Goal: Information Seeking & Learning: Learn about a topic

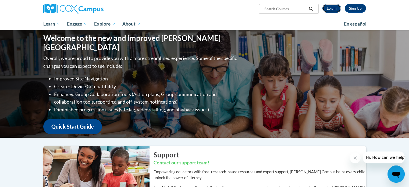
click at [327, 12] on link "Log In" at bounding box center [331, 8] width 19 height 9
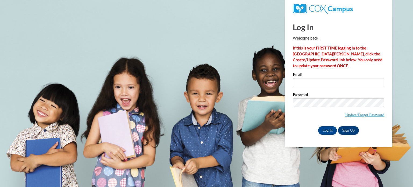
click at [306, 87] on div "Email" at bounding box center [338, 82] width 91 height 19
type input "mrendall28@gmail.com"
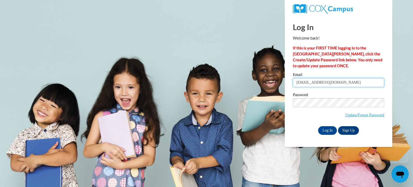
click at [306, 86] on input "mrendall28@gmail.com" at bounding box center [338, 82] width 91 height 9
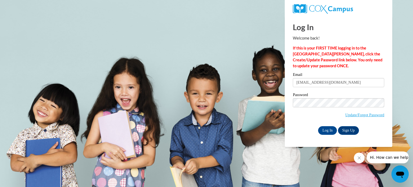
click at [321, 126] on div "Email mrendall28@gmail.com Password Update/Forgot Password Log In Sign Up OR" at bounding box center [338, 104] width 91 height 62
click at [325, 129] on input "Log In" at bounding box center [327, 130] width 19 height 9
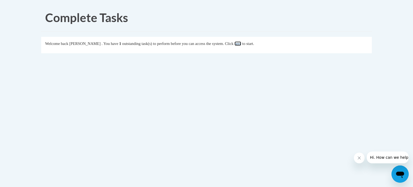
click at [241, 42] on link "here" at bounding box center [238, 43] width 7 height 4
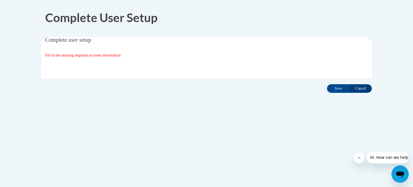
click at [91, 37] on span "Complete user setup" at bounding box center [68, 40] width 46 height 6
click at [335, 87] on input "Save" at bounding box center [338, 88] width 23 height 9
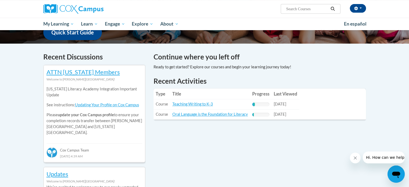
scroll to position [146, 0]
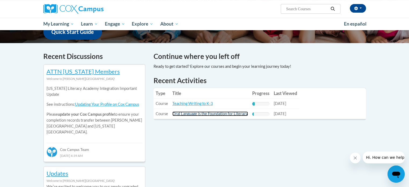
click at [208, 114] on link "Oral Language is the Foundation for Literacy" at bounding box center [210, 113] width 76 height 5
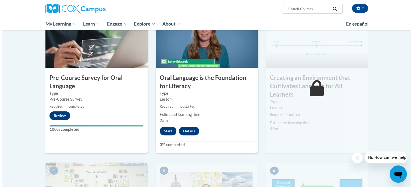
scroll to position [120, 0]
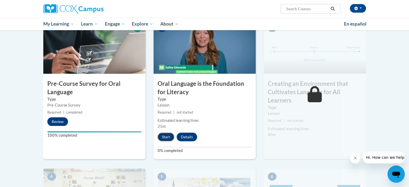
click at [168, 137] on button "Start" at bounding box center [166, 137] width 17 height 9
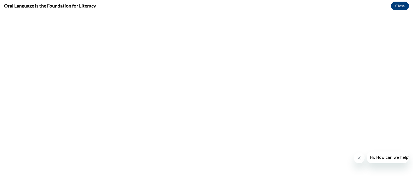
click at [356, 159] on button "Close message from company" at bounding box center [359, 157] width 11 height 11
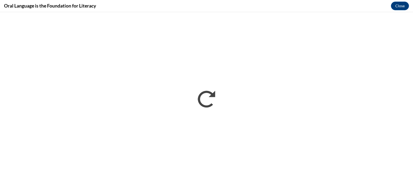
scroll to position [0, 0]
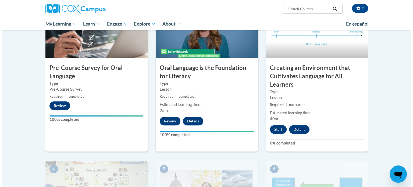
scroll to position [143, 0]
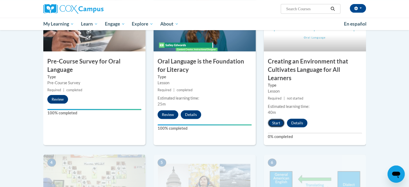
click at [273, 120] on button "Start" at bounding box center [276, 123] width 17 height 9
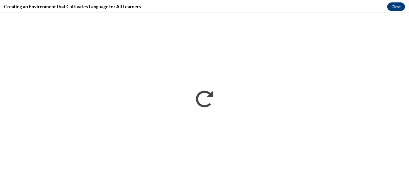
scroll to position [0, 0]
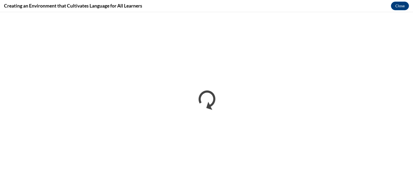
click at [397, 12] on iframe at bounding box center [206, 99] width 413 height 175
click at [397, 6] on button "Close" at bounding box center [400, 6] width 18 height 9
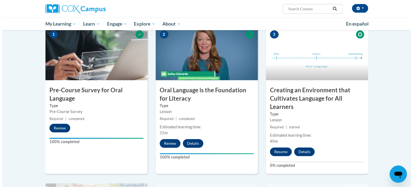
scroll to position [115, 0]
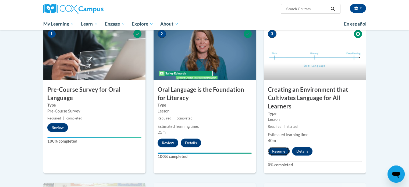
click at [274, 154] on button "Resume" at bounding box center [279, 151] width 22 height 9
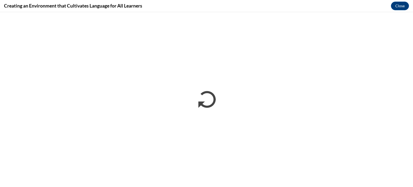
scroll to position [0, 0]
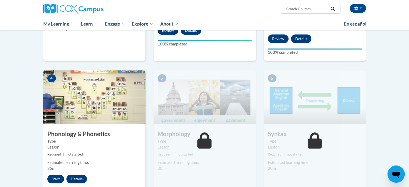
scroll to position [228, 0]
